Goal: Task Accomplishment & Management: Complete application form

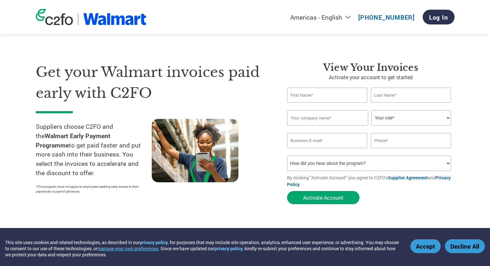
select select "en-[GEOGRAPHIC_DATA]"
type input "[EMAIL_ADDRESS][DOMAIN_NAME]"
type input "000901240-2935"
click at [310, 96] on input "text" at bounding box center [327, 95] width 81 height 15
type input "Graeme"
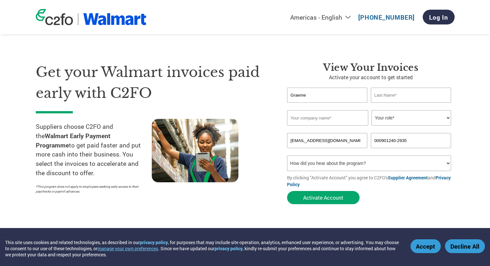
type input "Fleckney"
type input "[EMAIL_ADDRESS][DOMAIN_NAME]"
type input "2037225281"
click at [350, 142] on input "[EMAIL_ADDRESS][DOMAIN_NAME]" at bounding box center [327, 140] width 81 height 15
drag, startPoint x: 351, startPoint y: 141, endPoint x: 305, endPoint y: 139, distance: 45.2
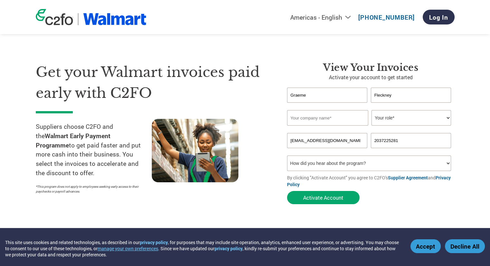
click at [305, 139] on input "[EMAIL_ADDRESS][DOMAIN_NAME]" at bounding box center [327, 140] width 81 height 15
click at [310, 140] on input "[EMAIL_ADDRESS][DOMAIN_NAME]" at bounding box center [327, 140] width 81 height 15
type input "[EMAIL_ADDRESS][DOMAIN_NAME]"
click at [387, 163] on select "How did you hear about the program? Received a letter Email Social Media Online…" at bounding box center [369, 163] width 164 height 15
click at [344, 141] on input "[EMAIL_ADDRESS][DOMAIN_NAME]" at bounding box center [327, 140] width 81 height 15
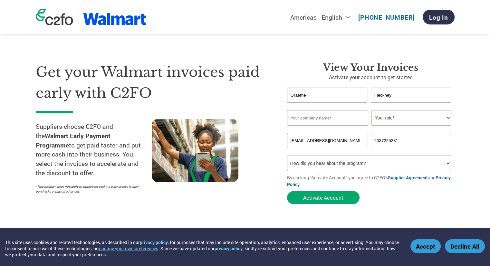
click at [340, 116] on input "text" at bounding box center [327, 117] width 81 height 15
type input "Jinx"
click at [398, 121] on select "Your role* CFO Controller Credit Manager Finance Director Treasurer CEO Preside…" at bounding box center [412, 117] width 80 height 15
select select "CFO"
click at [372, 110] on select "Your role* CFO Controller Credit Manager Finance Director Treasurer CEO Preside…" at bounding box center [412, 117] width 80 height 15
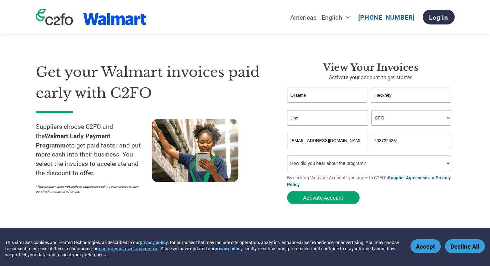
click at [374, 163] on select "How did you hear about the program? Received a letter Email Social Media Online…" at bounding box center [369, 163] width 164 height 15
click at [268, 195] on div "Get your Walmart invoices paid early with C2FO Suppliers choose C2FO and the Wa…" at bounding box center [157, 135] width 242 height 146
click at [323, 196] on button "Activate Account" at bounding box center [323, 197] width 73 height 13
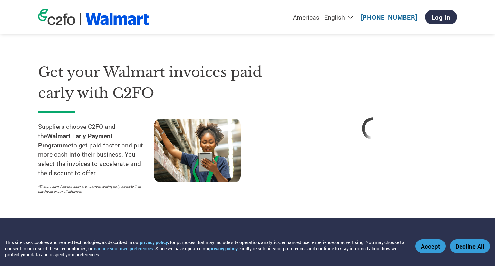
select select "en-[GEOGRAPHIC_DATA]"
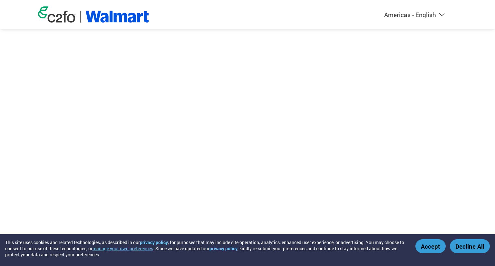
select select "en-[GEOGRAPHIC_DATA]"
click at [465, 243] on button "Decline All" at bounding box center [470, 247] width 40 height 14
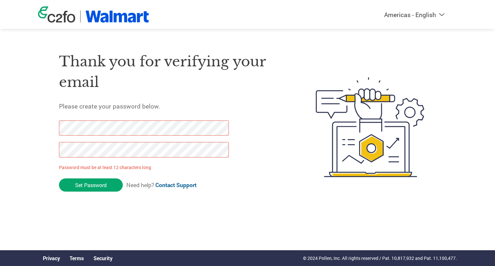
drag, startPoint x: 97, startPoint y: 185, endPoint x: 26, endPoint y: 125, distance: 92.7
click at [26, 125] on div "Americas - English Américas - Español [GEOGRAPHIC_DATA] - Português Amériques -…" at bounding box center [247, 101] width 495 height 203
click at [27, 146] on div "Americas - English Américas - Español [GEOGRAPHIC_DATA] - Português Amériques -…" at bounding box center [247, 101] width 495 height 203
click at [89, 186] on input "Set Password" at bounding box center [91, 185] width 64 height 13
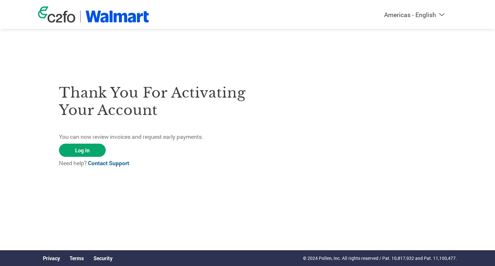
click at [82, 152] on link "Log In" at bounding box center [82, 150] width 47 height 13
